Goal: Navigation & Orientation: Find specific page/section

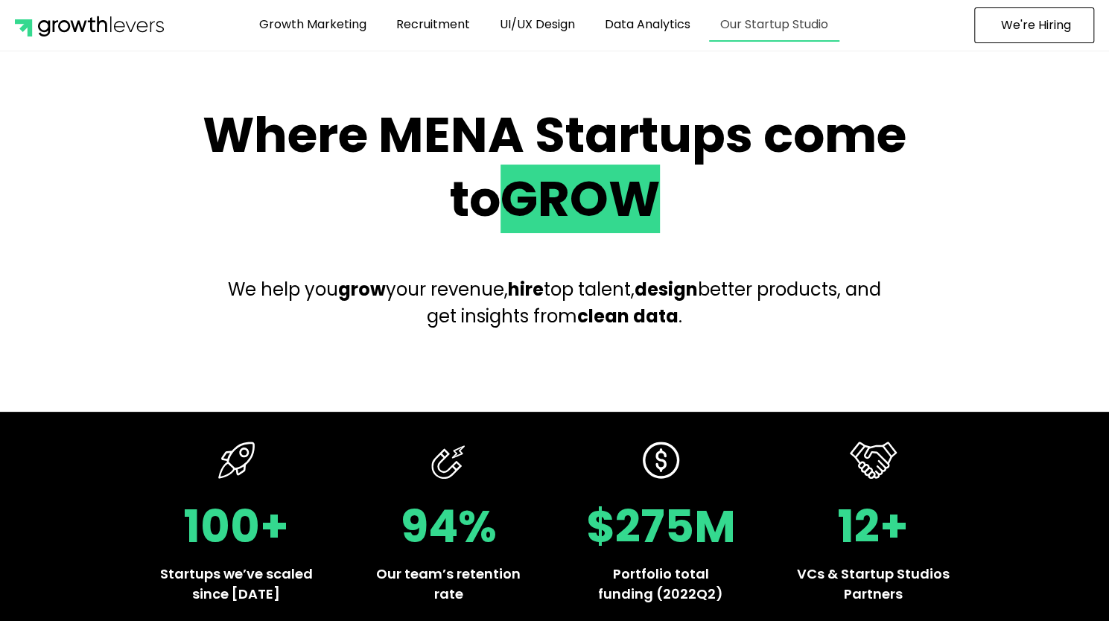
click at [782, 22] on link "Our Startup Studio" at bounding box center [774, 24] width 130 height 34
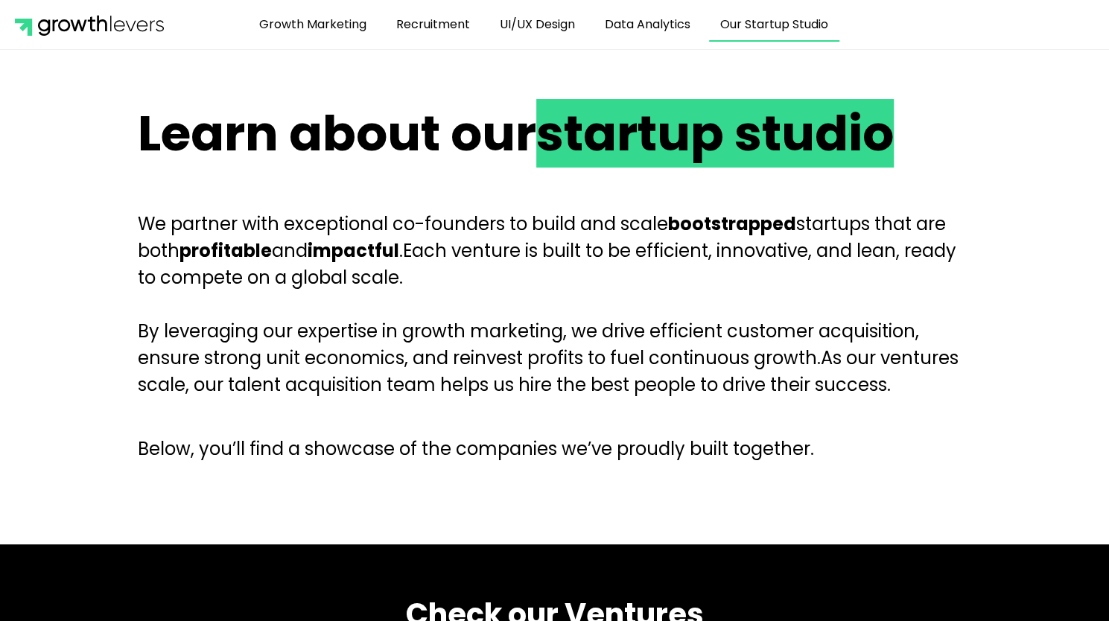
click at [134, 26] on img at bounding box center [89, 24] width 149 height 22
